Goal: Use online tool/utility: Utilize a website feature to perform a specific function

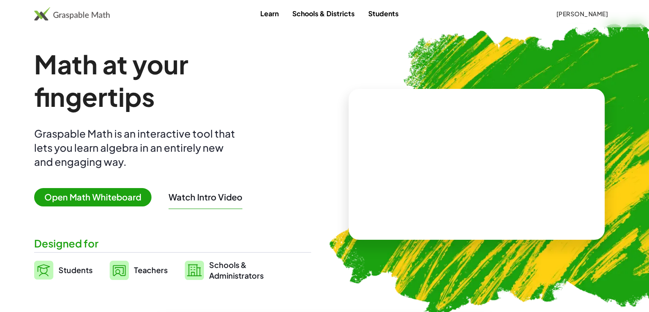
click at [106, 185] on div "Math at your fingertips Graspable Math is an interactive tool that lets you lea…" at bounding box center [172, 164] width 277 height 233
click at [99, 194] on span "Open Math Whiteboard" at bounding box center [92, 197] width 117 height 18
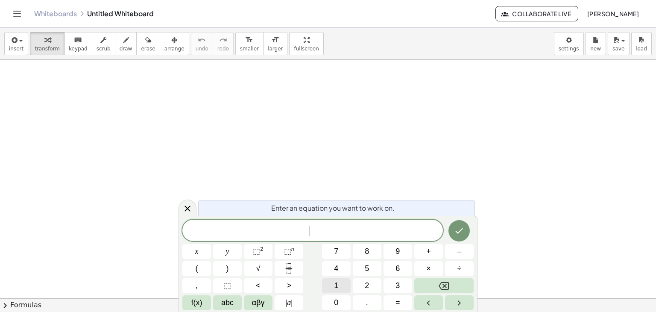
click at [336, 278] on button "1" at bounding box center [336, 285] width 29 height 15
click at [292, 265] on icon "Fraction" at bounding box center [288, 268] width 11 height 11
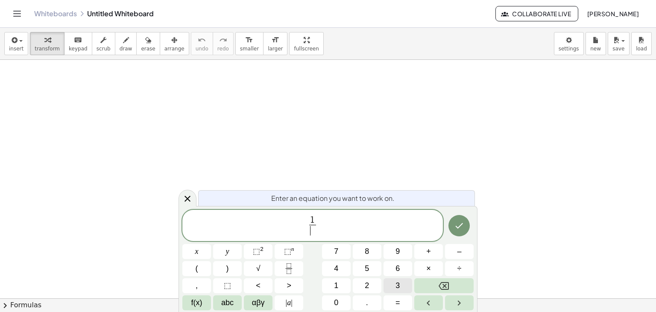
click at [394, 286] on button "3" at bounding box center [397, 285] width 29 height 15
click at [283, 252] on button "⬚ n" at bounding box center [288, 251] width 29 height 15
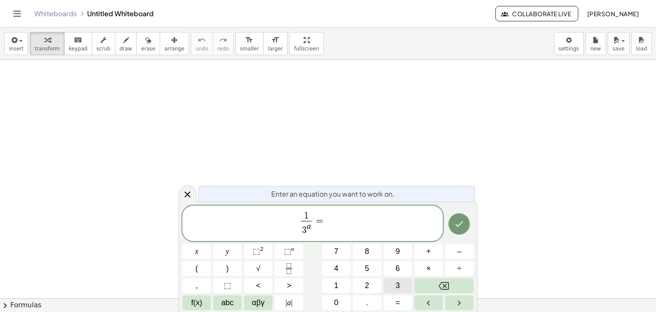
click at [394, 286] on button "3" at bounding box center [397, 285] width 29 height 15
click at [286, 255] on span "⬚" at bounding box center [287, 251] width 7 height 9
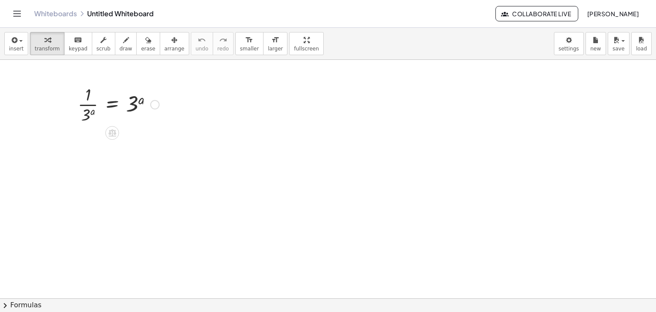
scroll to position [3, 0]
drag, startPoint x: 85, startPoint y: 106, endPoint x: 163, endPoint y: 111, distance: 79.1
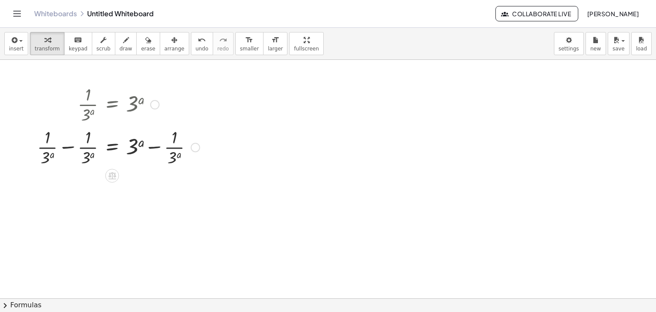
click at [84, 150] on div at bounding box center [118, 146] width 171 height 43
click at [70, 148] on div at bounding box center [118, 146] width 171 height 43
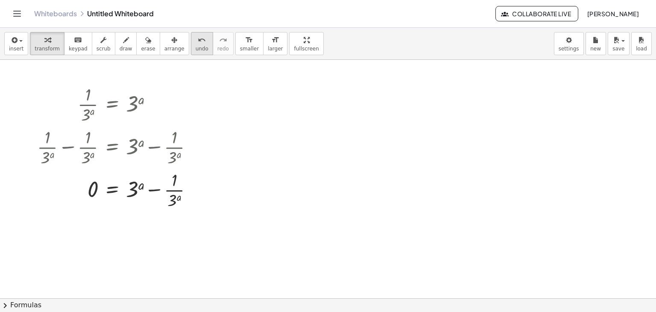
click at [196, 47] on span "undo" at bounding box center [202, 49] width 13 height 6
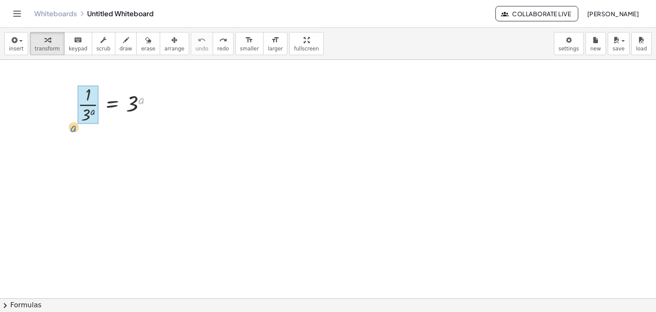
drag, startPoint x: 141, startPoint y: 96, endPoint x: 70, endPoint y: 123, distance: 75.8
click at [70, 123] on div "a · 1 · 3 a = 3 a" at bounding box center [115, 103] width 101 height 47
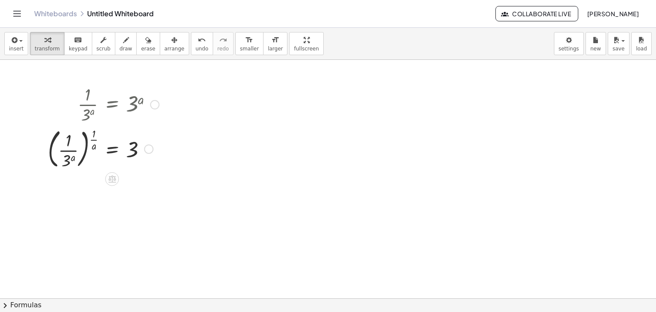
click at [89, 143] on div at bounding box center [104, 148] width 120 height 46
click at [85, 148] on div at bounding box center [104, 148] width 120 height 46
click at [63, 151] on div at bounding box center [104, 148] width 120 height 46
click at [83, 137] on div at bounding box center [104, 148] width 120 height 46
click at [101, 139] on div at bounding box center [104, 148] width 120 height 46
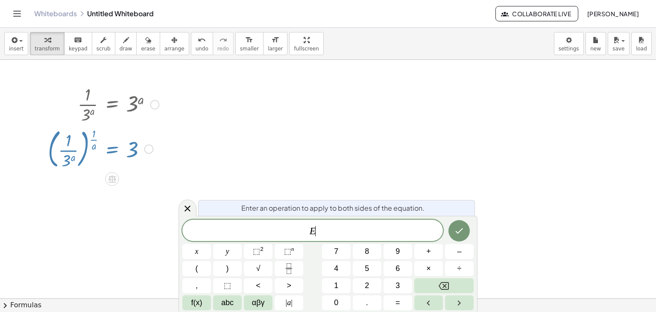
click at [94, 138] on div at bounding box center [104, 148] width 120 height 46
click at [189, 204] on icon at bounding box center [187, 208] width 10 height 10
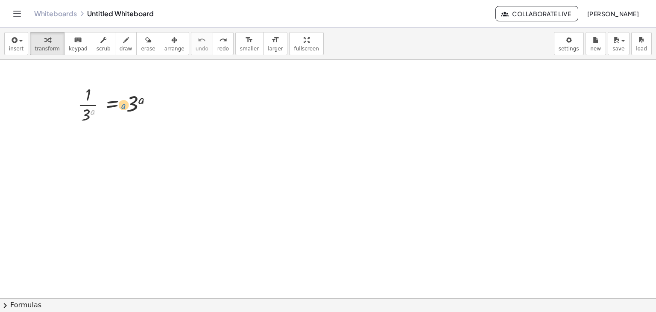
drag, startPoint x: 93, startPoint y: 111, endPoint x: 130, endPoint y: 100, distance: 37.8
click at [130, 100] on div at bounding box center [118, 103] width 90 height 43
drag, startPoint x: 143, startPoint y: 97, endPoint x: 66, endPoint y: 115, distance: 79.2
click at [66, 115] on div "a · 1 · 3 a = 3 a" at bounding box center [115, 103] width 101 height 47
drag, startPoint x: 135, startPoint y: 99, endPoint x: 51, endPoint y: 133, distance: 90.0
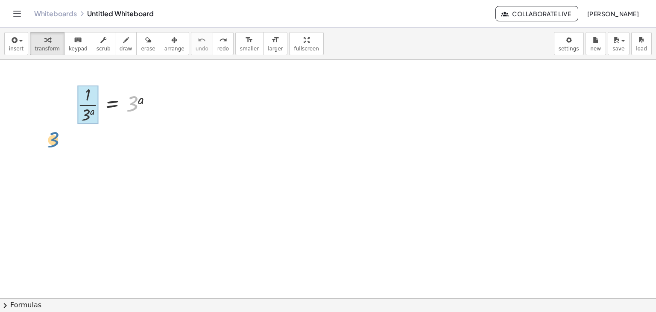
click at [51, 133] on div "3 · 1 · 3 a = 3 a" at bounding box center [100, 126] width 130 height 93
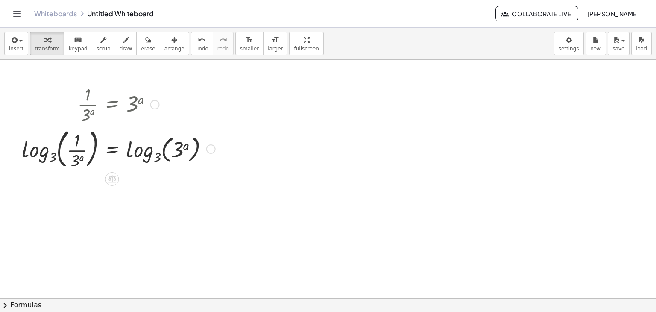
click at [40, 163] on div at bounding box center [41, 126] width 13 height 93
click at [63, 157] on div at bounding box center [104, 148] width 120 height 46
click at [59, 156] on div at bounding box center [104, 148] width 120 height 46
click at [151, 155] on div at bounding box center [104, 148] width 120 height 46
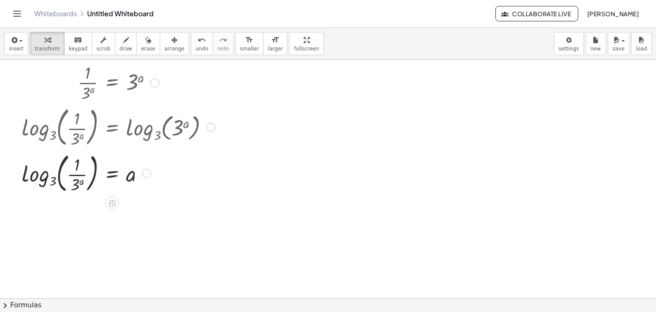
scroll to position [26, 0]
click at [60, 178] on div at bounding box center [104, 172] width 120 height 46
drag, startPoint x: 139, startPoint y: 177, endPoint x: 133, endPoint y: 187, distance: 11.5
click at [133, 187] on div at bounding box center [104, 172] width 120 height 46
drag, startPoint x: 81, startPoint y: 188, endPoint x: 90, endPoint y: 214, distance: 27.7
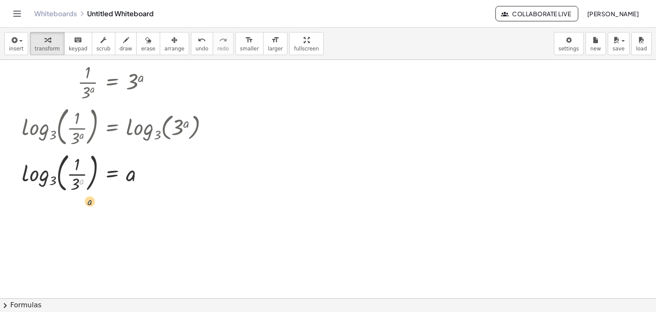
click at [90, 214] on div "· 1 · 3 a = 3 a log 3 ( , · 1 · 3 a ) = log 3 ( , 3 a ) a · 1 · 3 a = a log 3 (…" at bounding box center [328, 300] width 656 height 532
drag, startPoint x: 82, startPoint y: 179, endPoint x: 82, endPoint y: 156, distance: 23.1
click at [82, 156] on div at bounding box center [104, 172] width 120 height 46
click at [41, 178] on div at bounding box center [328, 300] width 656 height 532
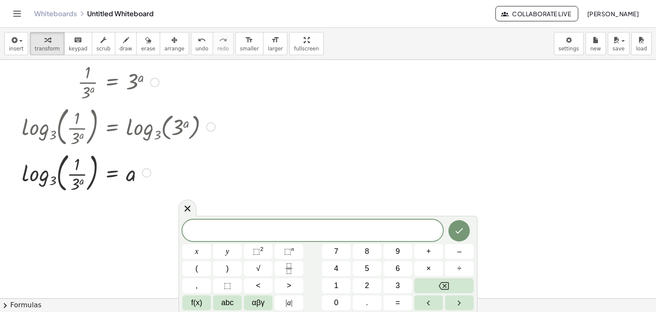
click at [58, 181] on div at bounding box center [104, 172] width 120 height 46
click at [183, 207] on icon at bounding box center [187, 208] width 10 height 10
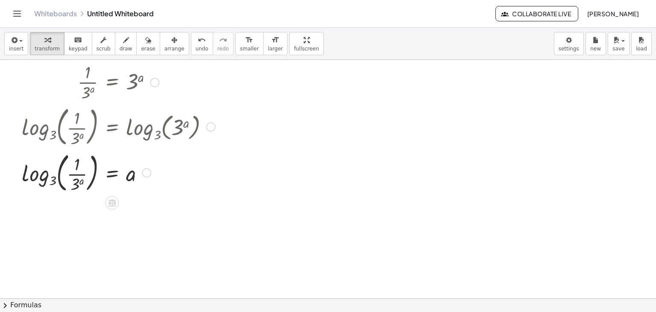
click at [51, 180] on div at bounding box center [104, 172] width 120 height 46
click at [53, 176] on div at bounding box center [104, 172] width 120 height 46
click at [38, 178] on div at bounding box center [328, 300] width 656 height 532
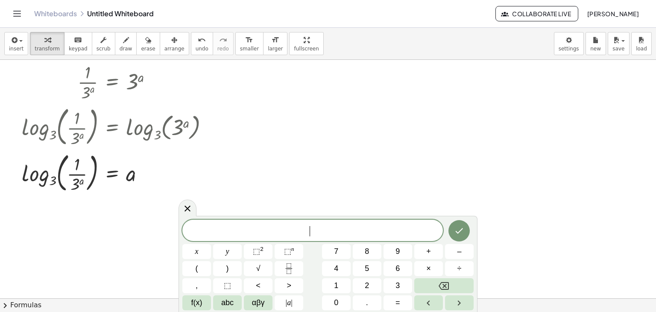
click at [38, 178] on div at bounding box center [328, 300] width 656 height 532
click at [186, 207] on icon at bounding box center [187, 208] width 6 height 6
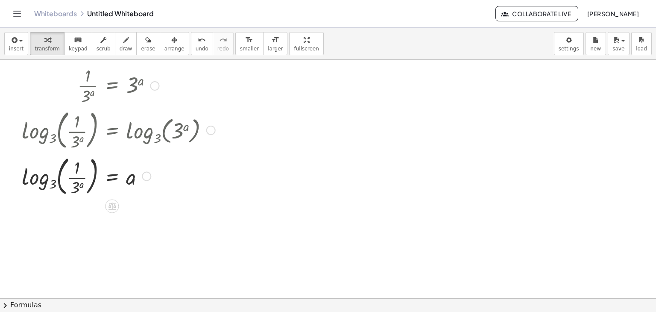
scroll to position [23, 0]
drag, startPoint x: 85, startPoint y: 174, endPoint x: 170, endPoint y: 173, distance: 85.4
click at [170, 173] on div "· 1 · 3 a = 3 a log 3 ( , · 1 · 3 a ) = log 3 ( , 3 a ) · 1 · 3 a · 1 · 3 a = a…" at bounding box center [328, 302] width 656 height 532
drag, startPoint x: 38, startPoint y: 181, endPoint x: 58, endPoint y: 180, distance: 21.0
click at [58, 180] on div "· 1 · 3 a = 3 a log 3 ( , · 1 · 3 a ) = log 3 ( , 3 a ) · 1 · 3 a = a log 3 ( ,…" at bounding box center [328, 302] width 656 height 532
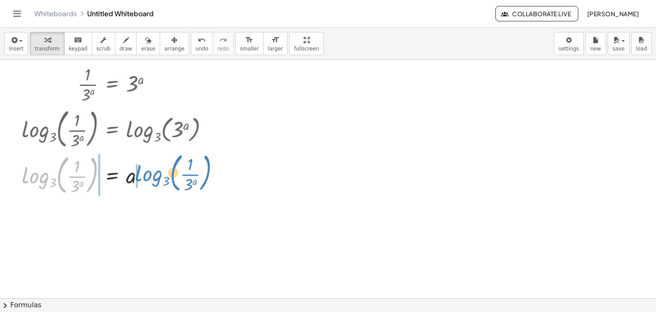
drag, startPoint x: 58, startPoint y: 180, endPoint x: 182, endPoint y: 178, distance: 123.8
click at [182, 178] on div "· 1 · 3 a = 3 a log 3 ( , · 1 · 3 a ) = log 3 ( , 3 a ) log 3 ( , · 1 · 3 a ) ·…" at bounding box center [328, 302] width 656 height 532
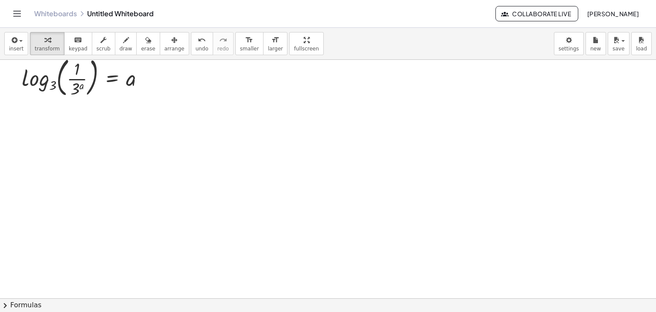
scroll to position [99, 0]
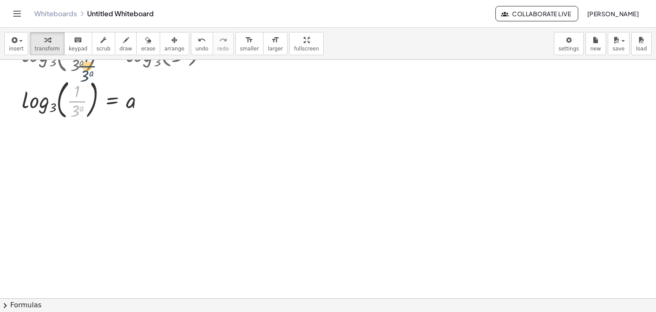
drag, startPoint x: 77, startPoint y: 101, endPoint x: 87, endPoint y: 66, distance: 36.8
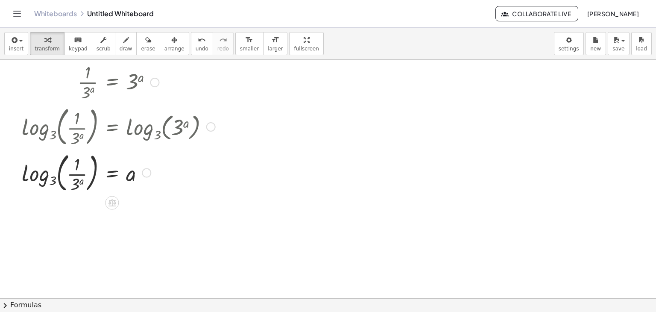
scroll to position [23, 0]
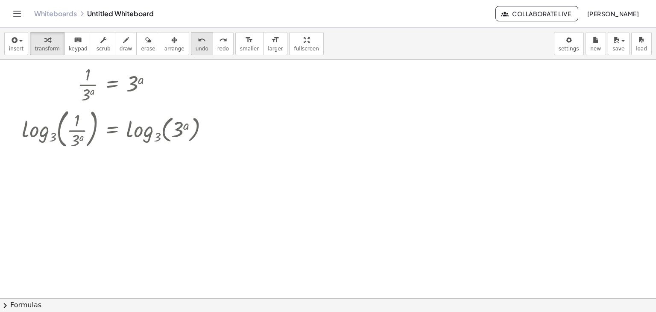
click at [198, 42] on icon "undo" at bounding box center [202, 40] width 8 height 10
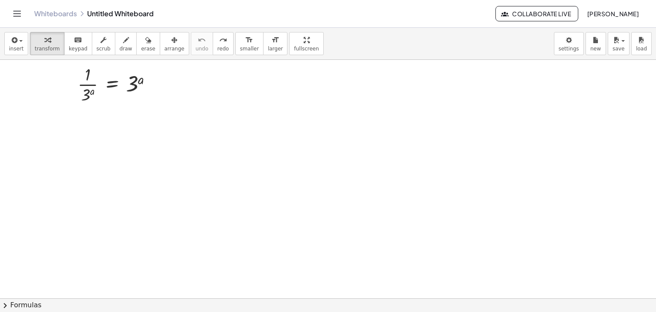
drag, startPoint x: 86, startPoint y: 91, endPoint x: 76, endPoint y: 84, distance: 12.5
click at [76, 84] on div "· 1 · 3 a = 3 a" at bounding box center [100, 106] width 130 height 93
drag, startPoint x: 84, startPoint y: 89, endPoint x: 89, endPoint y: 95, distance: 7.3
click at [89, 95] on div "· 1 · 3 a = 3 a" at bounding box center [100, 106] width 130 height 93
drag, startPoint x: 89, startPoint y: 95, endPoint x: 113, endPoint y: 95, distance: 23.9
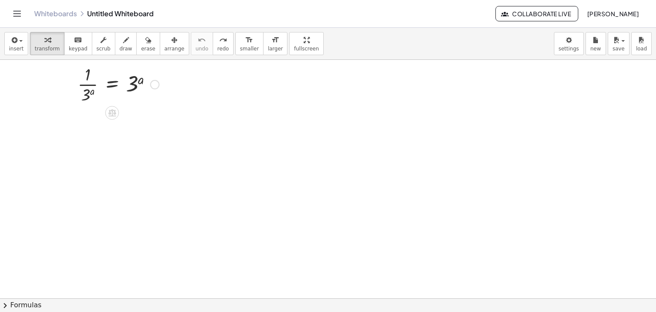
click at [113, 95] on div "· 1 · 3 a = 3 a" at bounding box center [100, 106] width 130 height 93
drag, startPoint x: 133, startPoint y: 84, endPoint x: 164, endPoint y: 71, distance: 33.5
click at [164, 71] on div "· 1 · 3 a = 3 a" at bounding box center [100, 106] width 130 height 93
click at [175, 103] on div at bounding box center [328, 274] width 656 height 476
drag, startPoint x: 132, startPoint y: 79, endPoint x: 131, endPoint y: 91, distance: 12.0
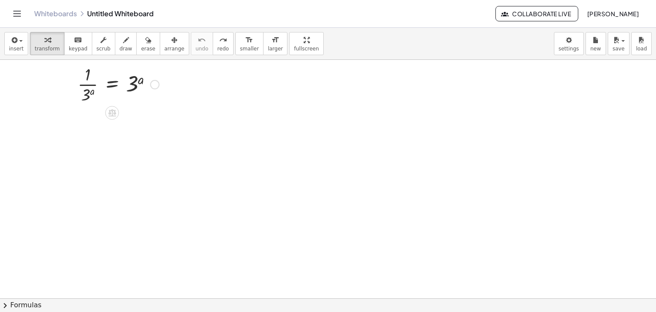
click at [131, 91] on div "· 1 · 3 a = 3 a" at bounding box center [100, 106] width 130 height 93
drag, startPoint x: 131, startPoint y: 91, endPoint x: 145, endPoint y: 72, distance: 23.7
click at [145, 72] on div "· 1 · 3 a = 3 a" at bounding box center [100, 106] width 130 height 93
drag, startPoint x: 87, startPoint y: 79, endPoint x: 87, endPoint y: 98, distance: 18.4
click at [87, 98] on div "· 1 · 3 a = 3 a" at bounding box center [100, 106] width 130 height 93
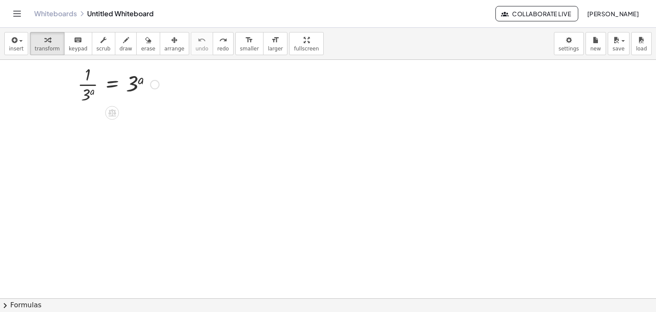
drag, startPoint x: 87, startPoint y: 98, endPoint x: 74, endPoint y: 148, distance: 51.5
click at [74, 148] on div "· 1 · 3 a = 3 a" at bounding box center [100, 106] width 130 height 93
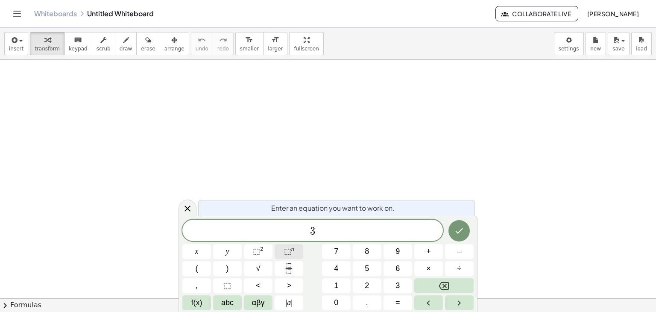
click at [295, 255] on button "⬚ n" at bounding box center [288, 251] width 29 height 15
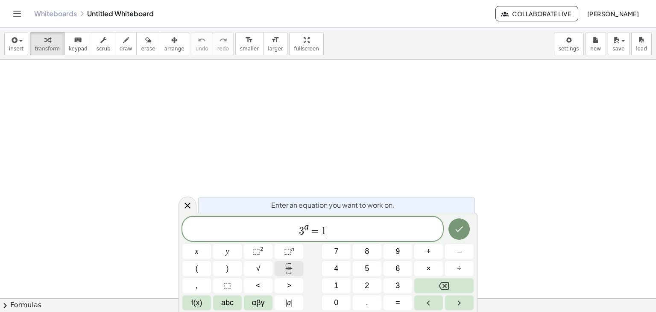
click at [283, 264] on icon "Fraction" at bounding box center [288, 268] width 11 height 11
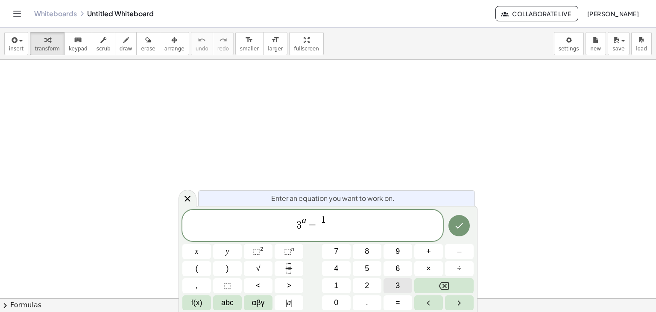
click at [404, 286] on button "3" at bounding box center [397, 285] width 29 height 15
click at [289, 250] on span "⬚" at bounding box center [287, 251] width 7 height 9
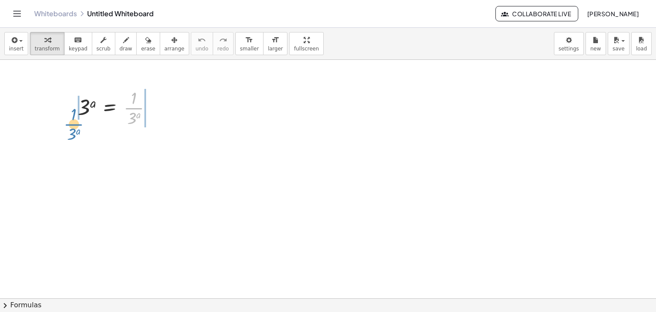
drag, startPoint x: 135, startPoint y: 103, endPoint x: 76, endPoint y: 120, distance: 61.5
click at [76, 120] on div "· 1 · 3 a 3 a = · 1 · 3 a" at bounding box center [115, 107] width 101 height 47
drag, startPoint x: 133, startPoint y: 123, endPoint x: 97, endPoint y: 112, distance: 38.1
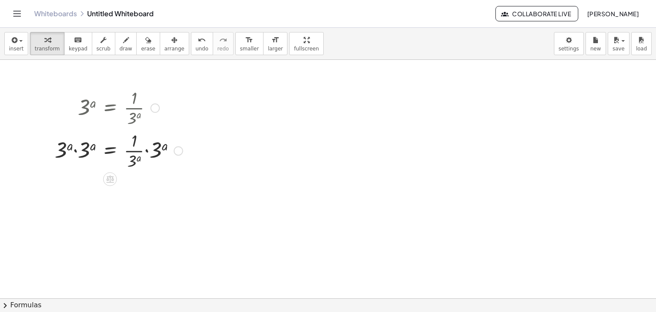
click at [143, 154] on div at bounding box center [118, 149] width 137 height 43
click at [78, 157] on div at bounding box center [118, 149] width 137 height 43
drag, startPoint x: 155, startPoint y: 188, endPoint x: 131, endPoint y: 207, distance: 30.1
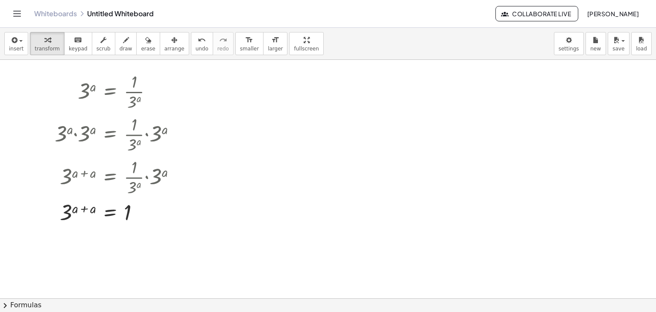
scroll to position [18, 0]
click at [84, 204] on div at bounding box center [118, 210] width 137 height 28
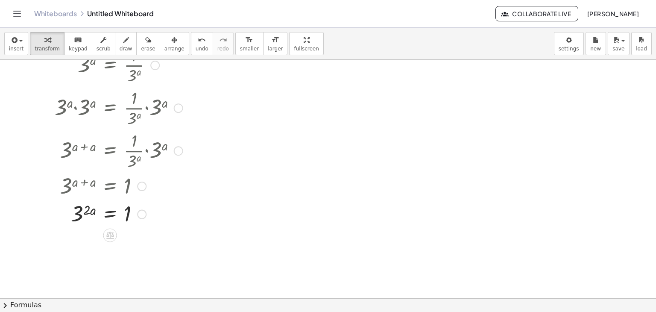
scroll to position [44, 0]
click at [88, 211] on div at bounding box center [118, 212] width 137 height 28
drag, startPoint x: 92, startPoint y: 207, endPoint x: 145, endPoint y: 216, distance: 53.8
click at [145, 216] on div at bounding box center [118, 212] width 137 height 28
click at [132, 243] on div at bounding box center [118, 242] width 137 height 33
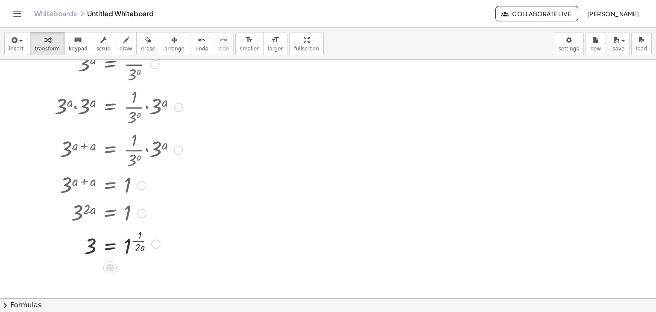
click at [133, 241] on div at bounding box center [118, 242] width 137 height 33
click at [137, 239] on div at bounding box center [118, 242] width 137 height 33
click at [127, 241] on div at bounding box center [118, 242] width 137 height 33
click at [127, 241] on div at bounding box center [118, 243] width 137 height 28
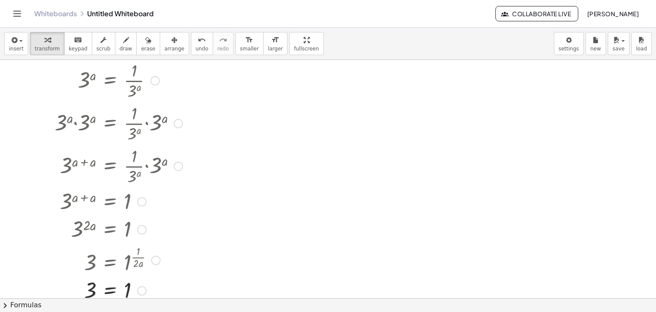
scroll to position [27, 0]
click at [196, 46] on span "undo" at bounding box center [202, 49] width 13 height 6
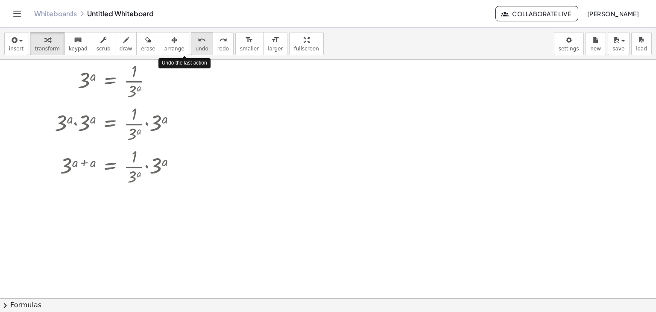
click at [196, 46] on span "undo" at bounding box center [202, 49] width 13 height 6
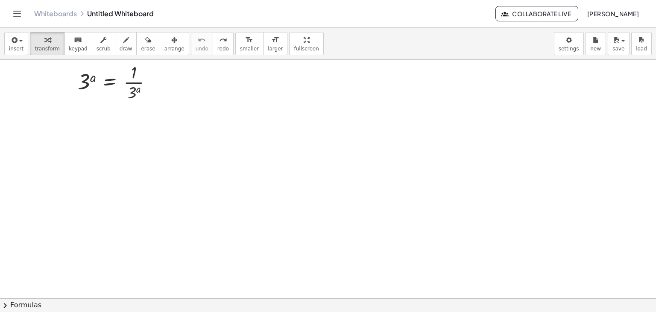
scroll to position [25, 0]
drag, startPoint x: 79, startPoint y: 87, endPoint x: 143, endPoint y: 88, distance: 64.9
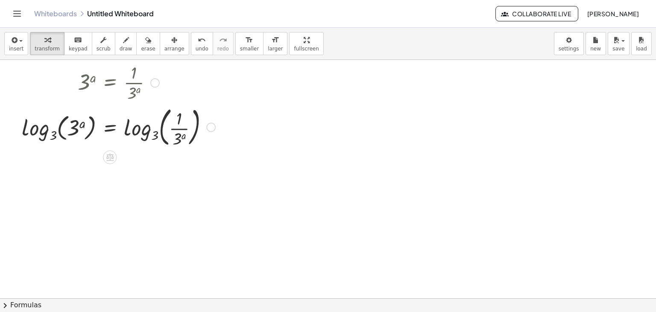
click at [143, 88] on div at bounding box center [119, 82] width 202 height 43
click at [136, 128] on div at bounding box center [119, 126] width 202 height 46
click at [136, 129] on div at bounding box center [119, 126] width 202 height 46
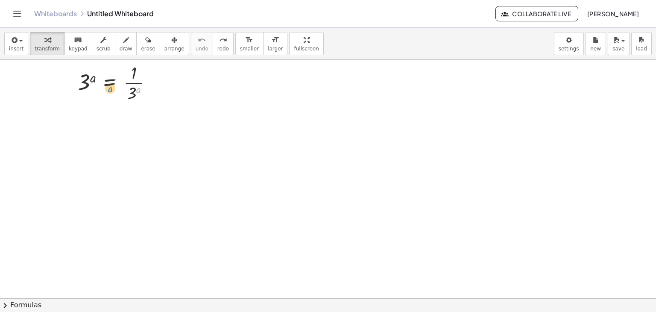
drag, startPoint x: 140, startPoint y: 92, endPoint x: 114, endPoint y: 91, distance: 25.6
click at [114, 91] on div at bounding box center [118, 82] width 90 height 43
drag, startPoint x: 134, startPoint y: 93, endPoint x: 85, endPoint y: 88, distance: 49.4
click at [85, 88] on div at bounding box center [118, 82] width 90 height 43
click at [110, 83] on div "3 a = · 1 · 3 a 3 a = · 1 · 3 a · · · 3 a · 3 a" at bounding box center [110, 83] width 0 height 0
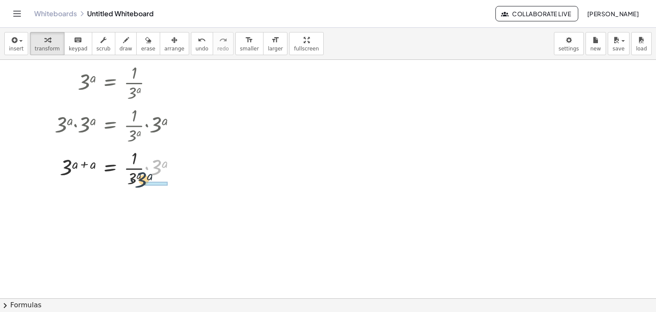
drag, startPoint x: 154, startPoint y: 166, endPoint x: 139, endPoint y: 178, distance: 19.7
click at [139, 178] on div at bounding box center [118, 167] width 137 height 43
click at [196, 40] on div "undo" at bounding box center [202, 40] width 13 height 10
drag, startPoint x: 159, startPoint y: 163, endPoint x: 128, endPoint y: 182, distance: 36.4
click at [82, 200] on div at bounding box center [118, 203] width 137 height 28
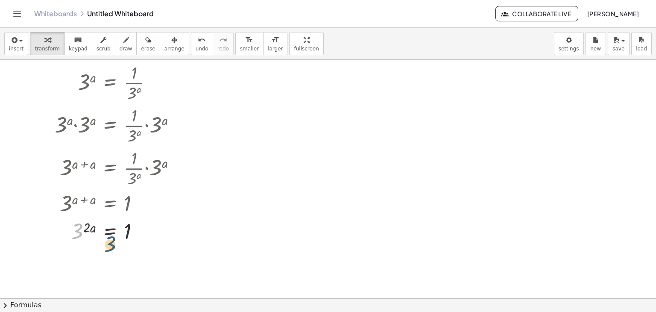
drag, startPoint x: 80, startPoint y: 229, endPoint x: 144, endPoint y: 233, distance: 64.2
click at [144, 233] on div at bounding box center [118, 231] width 137 height 28
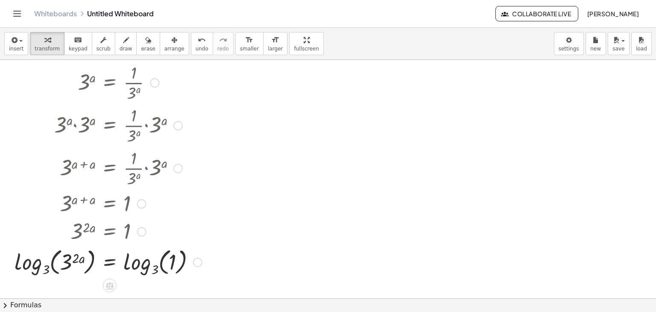
click at [50, 262] on div at bounding box center [108, 261] width 196 height 33
click at [33, 269] on div at bounding box center [108, 261] width 196 height 33
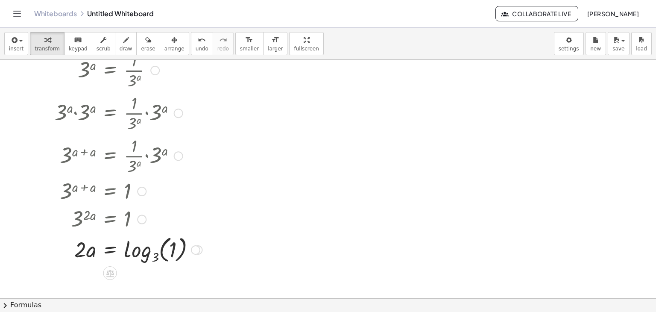
scroll to position [39, 0]
click at [125, 258] on div at bounding box center [128, 247] width 156 height 33
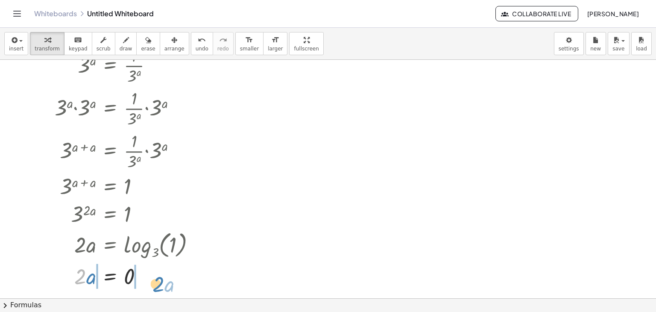
drag, startPoint x: 77, startPoint y: 275, endPoint x: 158, endPoint y: 284, distance: 80.7
click at [158, 284] on div at bounding box center [128, 274] width 156 height 29
click at [67, 290] on div "3 a = · 1 · 3 a · 3 a · 3 a = · · 1 · 3 a · 3 a 3 ( + a + a ) = · · 1 · 3 a · 3…" at bounding box center [114, 166] width 189 height 251
click at [68, 284] on div at bounding box center [117, 274] width 178 height 29
click at [138, 280] on div at bounding box center [128, 274] width 156 height 29
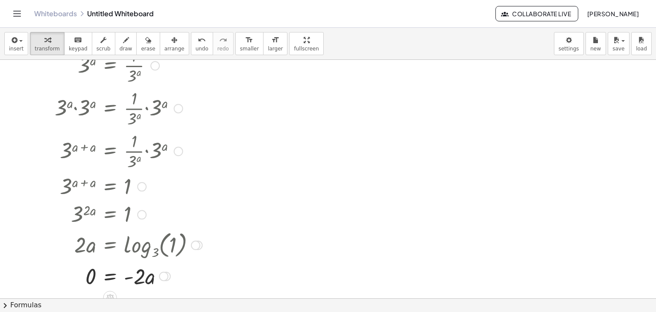
click at [128, 277] on div at bounding box center [128, 274] width 156 height 29
drag, startPoint x: 142, startPoint y: 277, endPoint x: 90, endPoint y: 299, distance: 56.3
click at [90, 299] on div "insert select one: Math Expression Function Text Youtube Video Graphing Geometr…" at bounding box center [328, 170] width 656 height 284
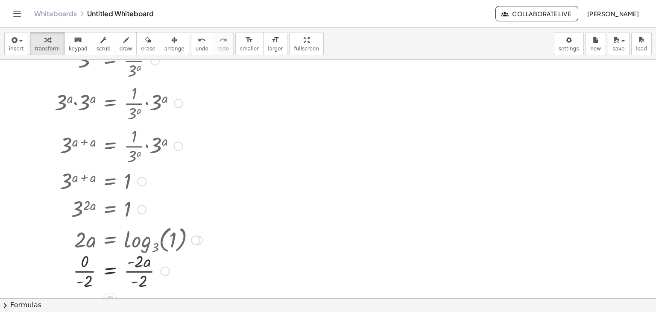
scroll to position [50, 0]
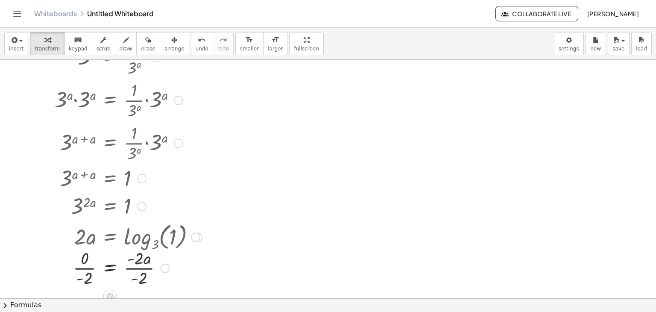
click at [87, 276] on div at bounding box center [128, 266] width 156 height 43
click at [135, 263] on div at bounding box center [128, 266] width 156 height 43
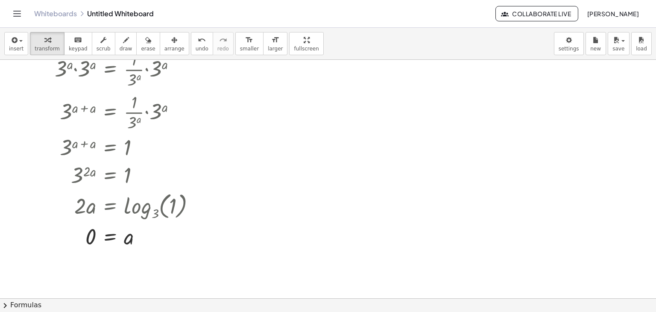
scroll to position [0, 0]
